Goal: Task Accomplishment & Management: Manage account settings

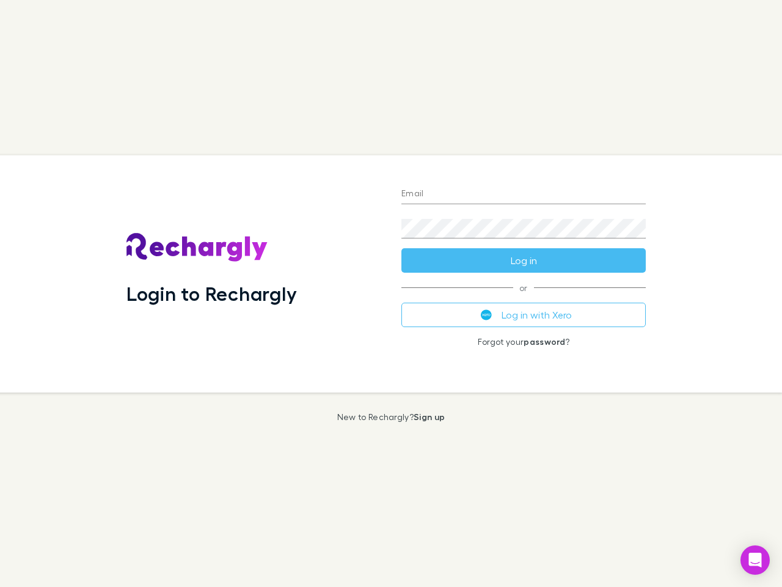
click at [391, 293] on div "Login to Rechargly" at bounding box center [254, 273] width 275 height 237
click at [524, 194] on input "Email" at bounding box center [523, 195] width 244 height 20
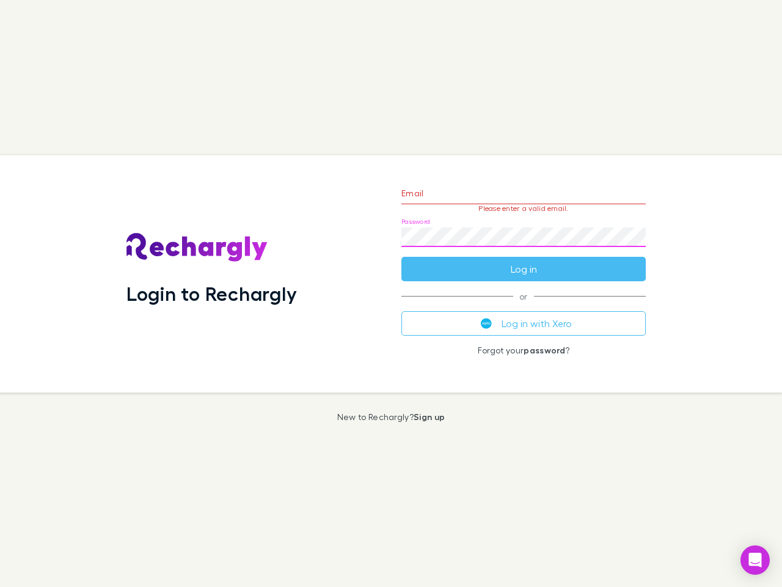
click at [524, 260] on form "Email Please enter a valid email. Password Log in" at bounding box center [523, 228] width 244 height 106
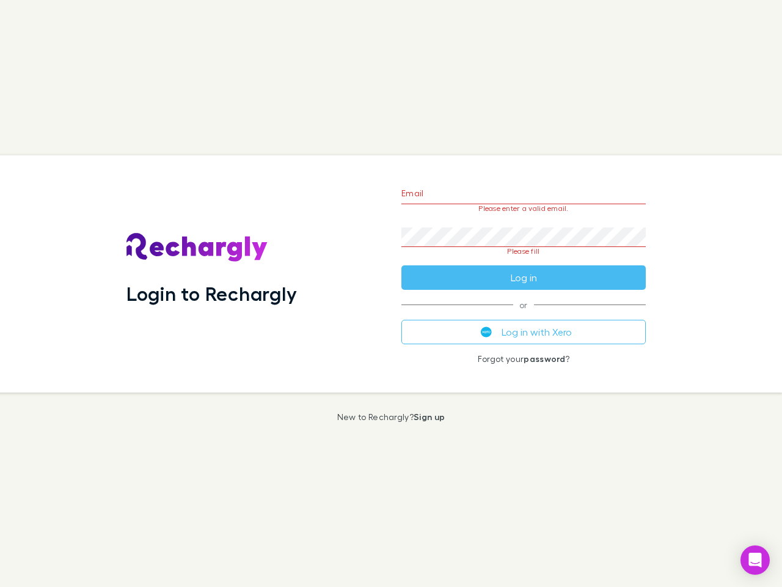
click at [524, 315] on div "Email Please enter a valid email. Password Please fill Log in or Log in with Xe…" at bounding box center [524, 273] width 264 height 237
click at [755, 560] on icon "Open Intercom Messenger" at bounding box center [755, 559] width 13 height 15
